Goal: Information Seeking & Learning: Learn about a topic

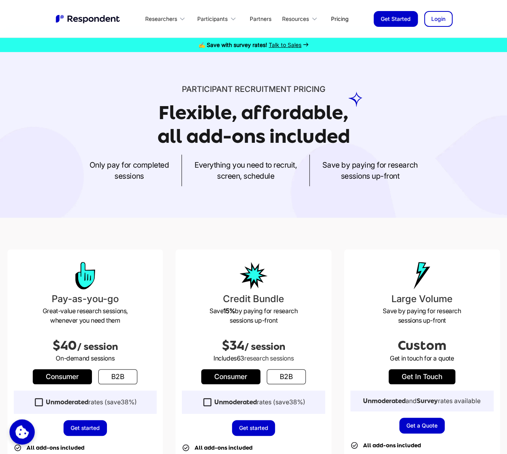
scroll to position [250, 0]
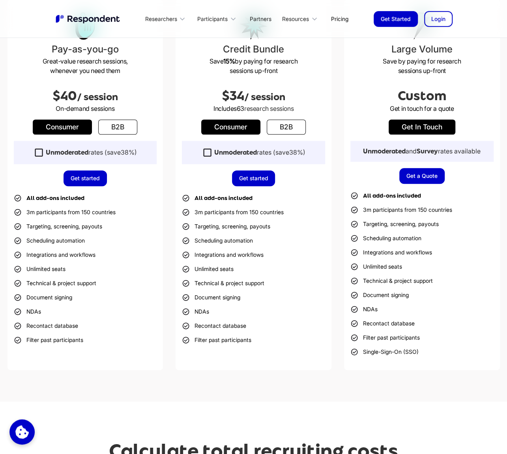
click at [125, 124] on link "b2b" at bounding box center [117, 126] width 39 height 15
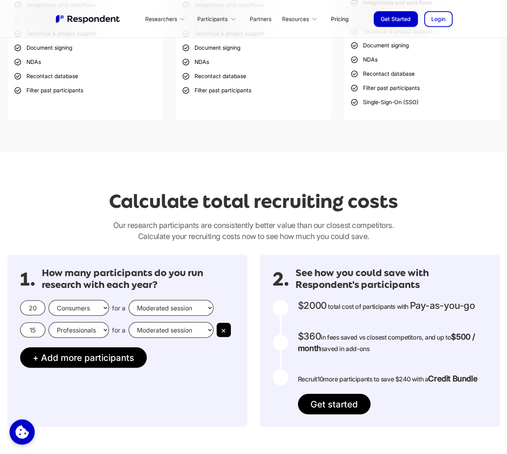
click at [98, 327] on select "Professionals Consumers" at bounding box center [79, 330] width 60 height 16
click at [30, 329] on input "15" at bounding box center [32, 329] width 25 height 15
click at [34, 329] on input "15" at bounding box center [32, 329] width 25 height 15
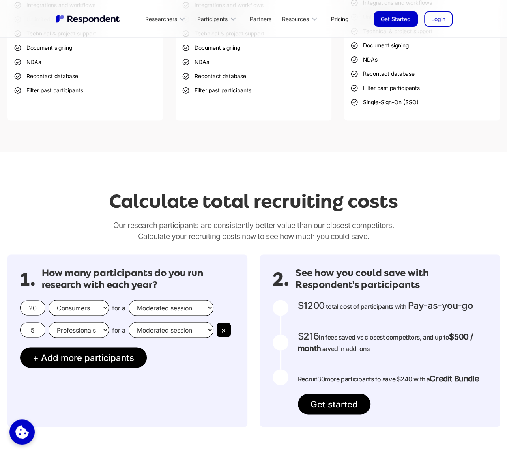
type input "5"
click at [224, 329] on button "×" at bounding box center [224, 330] width 14 height 14
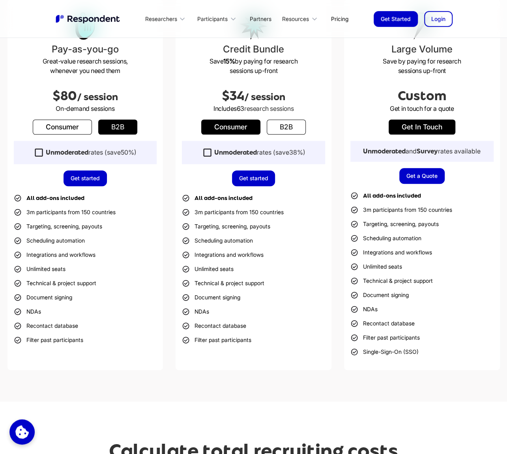
scroll to position [0, 0]
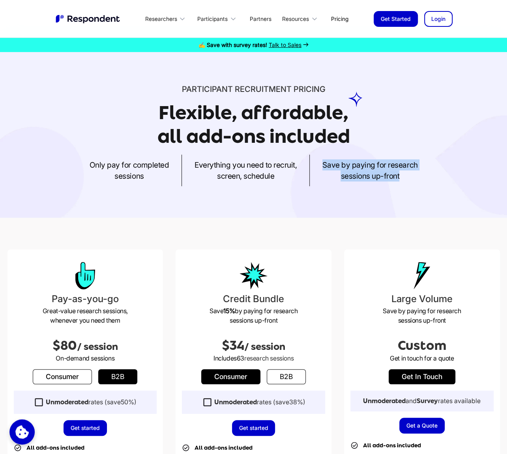
drag, startPoint x: 284, startPoint y: 176, endPoint x: 400, endPoint y: 177, distance: 116.0
click at [400, 177] on div "Only pay for completed sessions Everything you need to recruit, screen, schedul…" at bounding box center [253, 171] width 492 height 32
click at [400, 177] on p "Save by paying for research sessions up-front" at bounding box center [369, 170] width 95 height 22
click at [342, 19] on link "Pricing" at bounding box center [340, 18] width 30 height 19
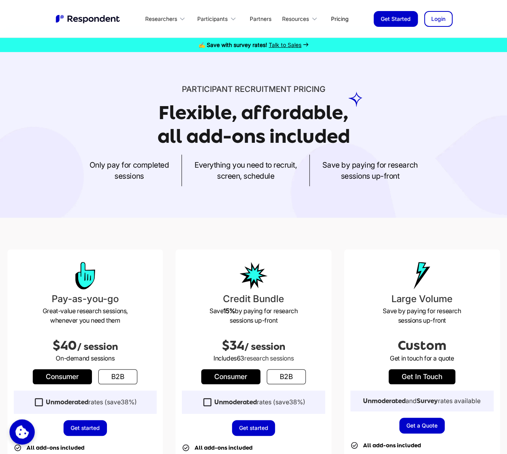
click at [292, 48] on span "Talk to Sales" at bounding box center [285, 44] width 33 height 7
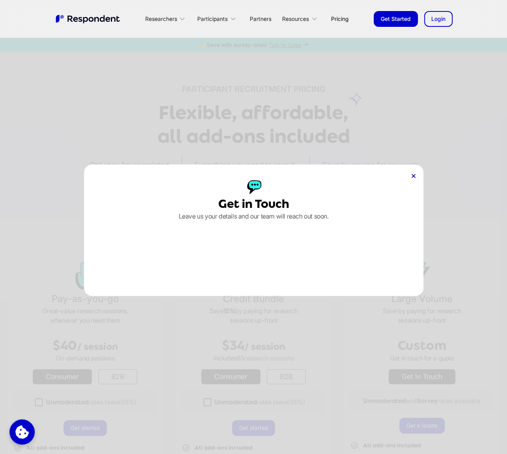
click at [413, 177] on icon at bounding box center [413, 176] width 4 height 4
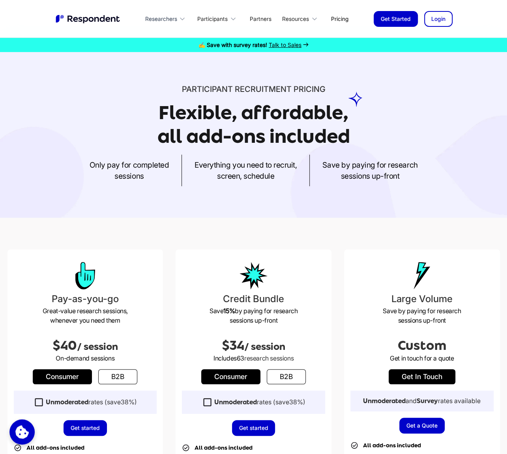
click at [170, 20] on div "Researchers" at bounding box center [161, 19] width 32 height 8
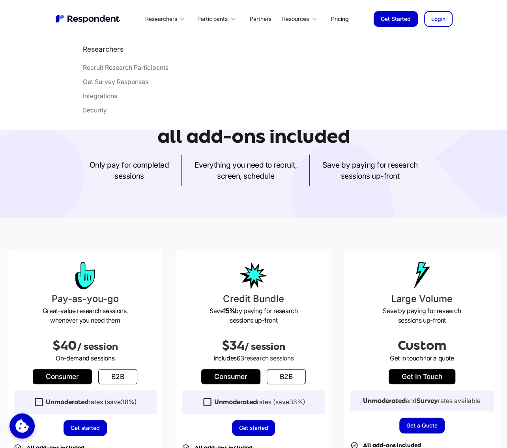
click at [114, 78] on div "Get Survey Responses" at bounding box center [115, 82] width 65 height 8
